Goal: Task Accomplishment & Management: Complete application form

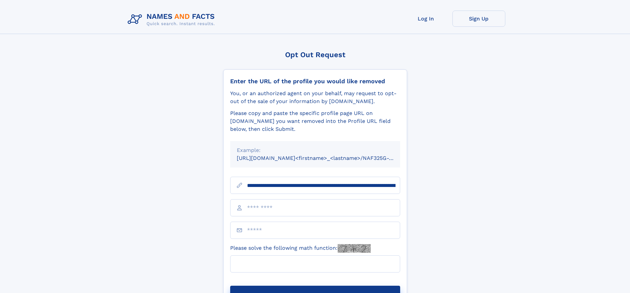
type input "**********"
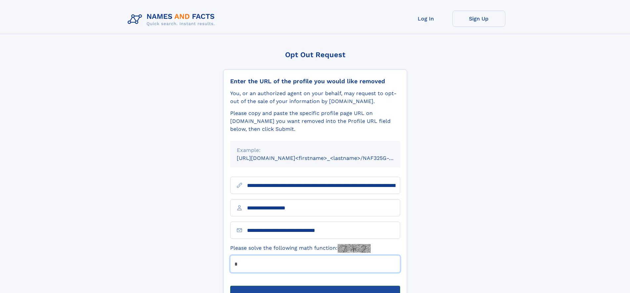
type input "*"
click at [315, 286] on button "Submit Opt Out Request" at bounding box center [315, 296] width 170 height 21
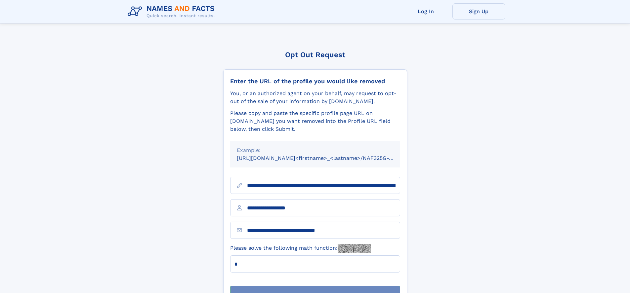
scroll to position [21, 0]
